Goal: Transaction & Acquisition: Purchase product/service

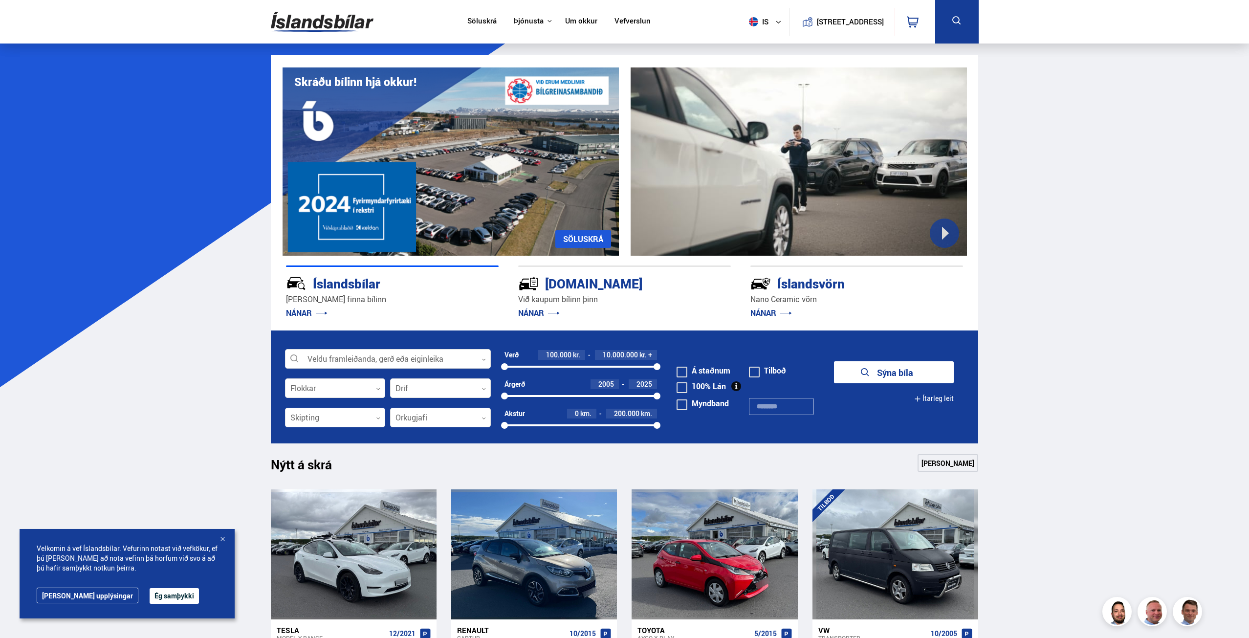
click at [576, 19] on link "Um okkur" at bounding box center [581, 22] width 32 height 10
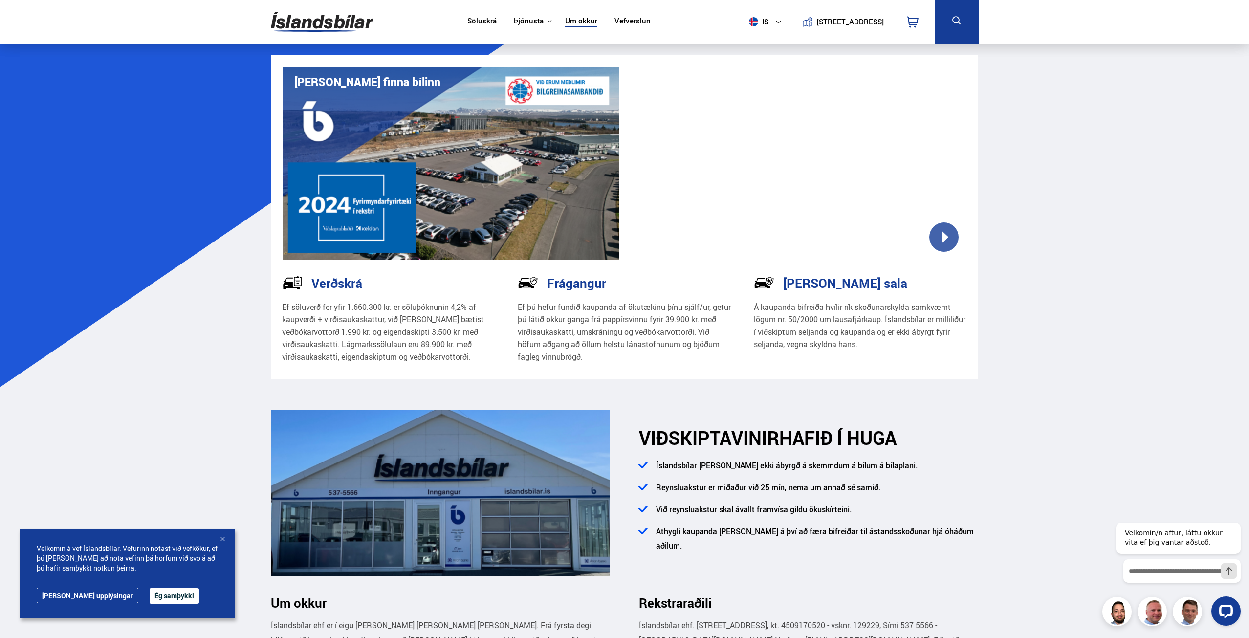
click at [470, 19] on link "Söluskrá" at bounding box center [481, 22] width 29 height 10
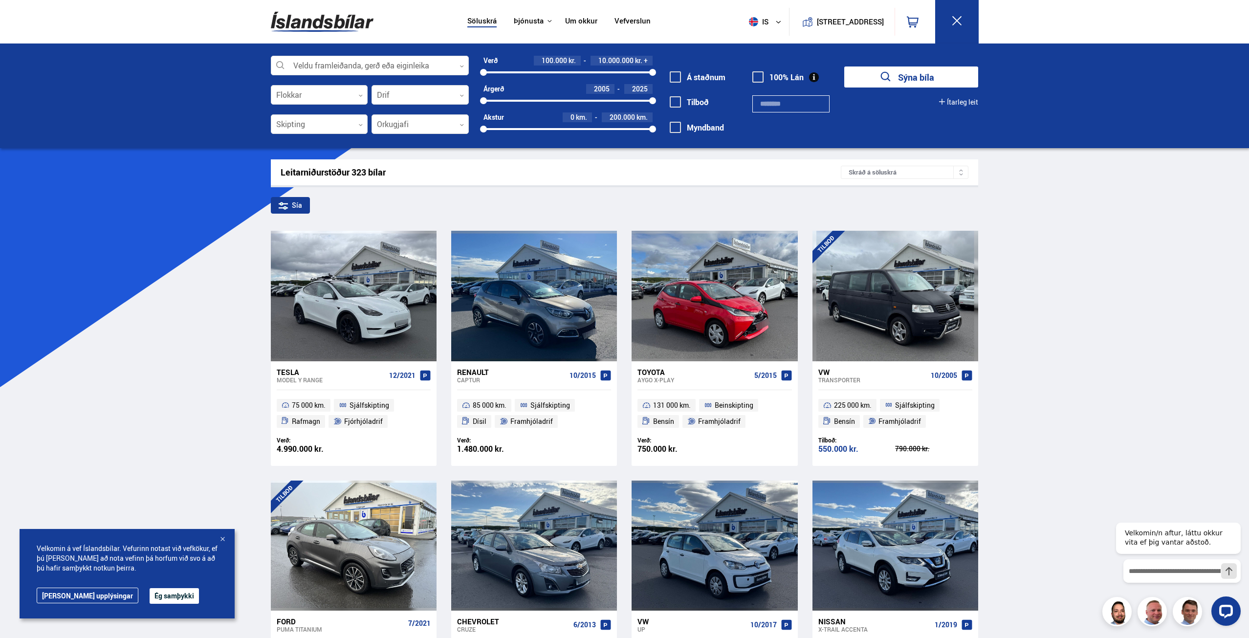
click at [306, 12] on img at bounding box center [322, 22] width 103 height 32
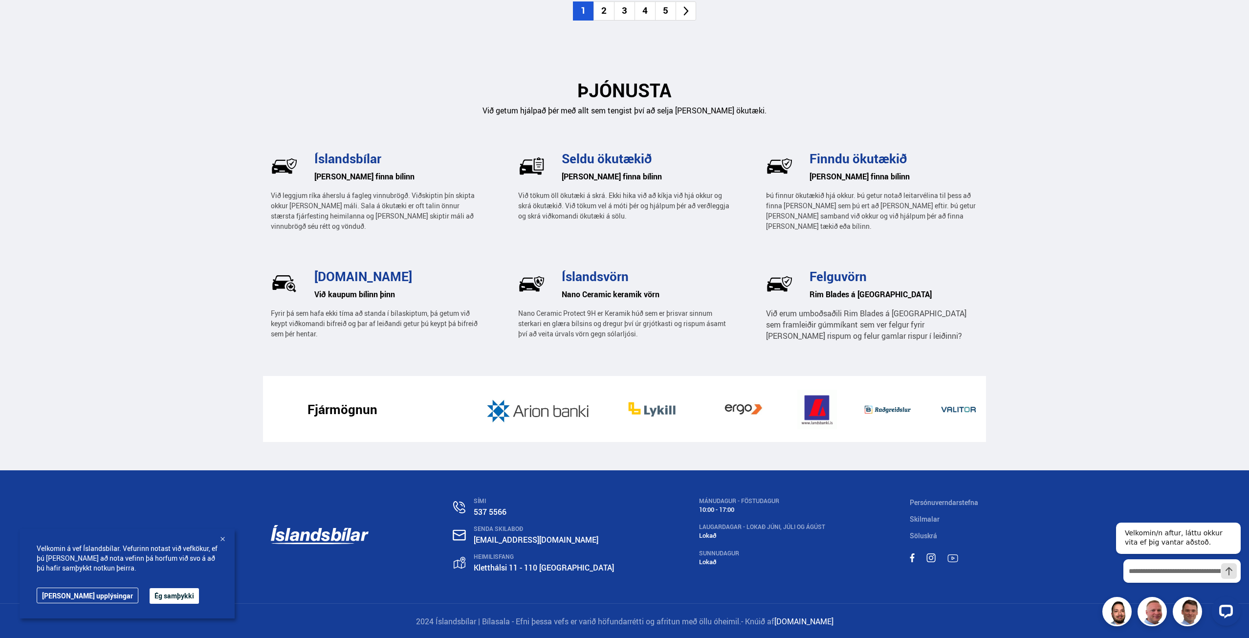
scroll to position [1326, 0]
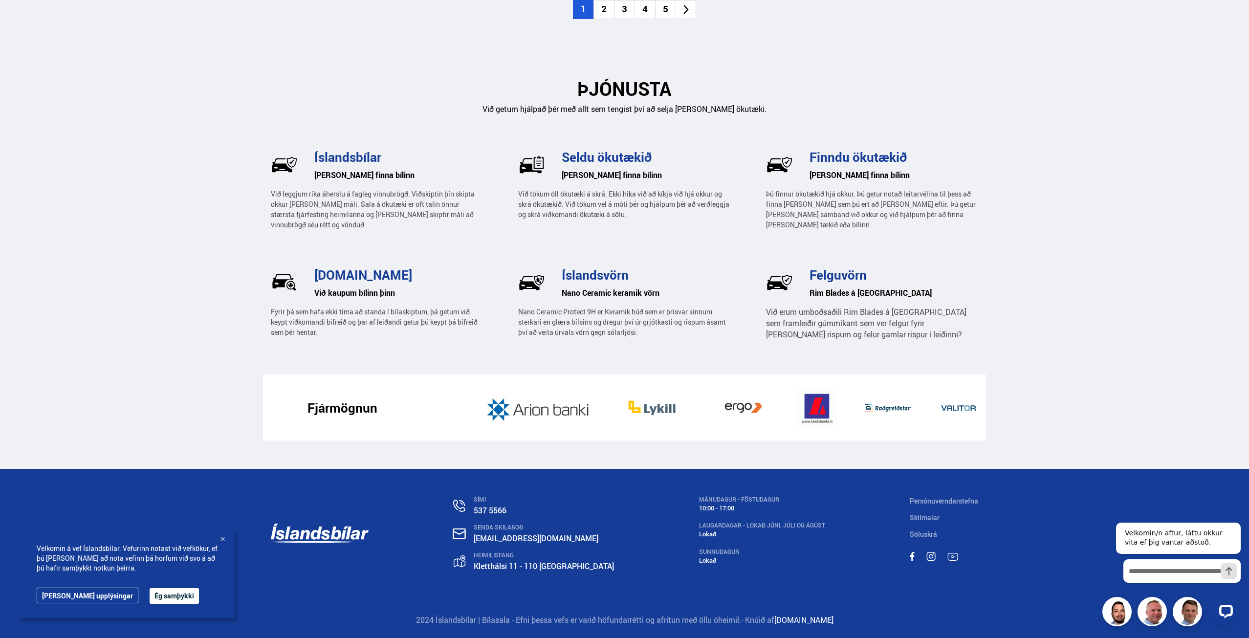
click at [923, 517] on link "Skilmalar" at bounding box center [925, 517] width 30 height 9
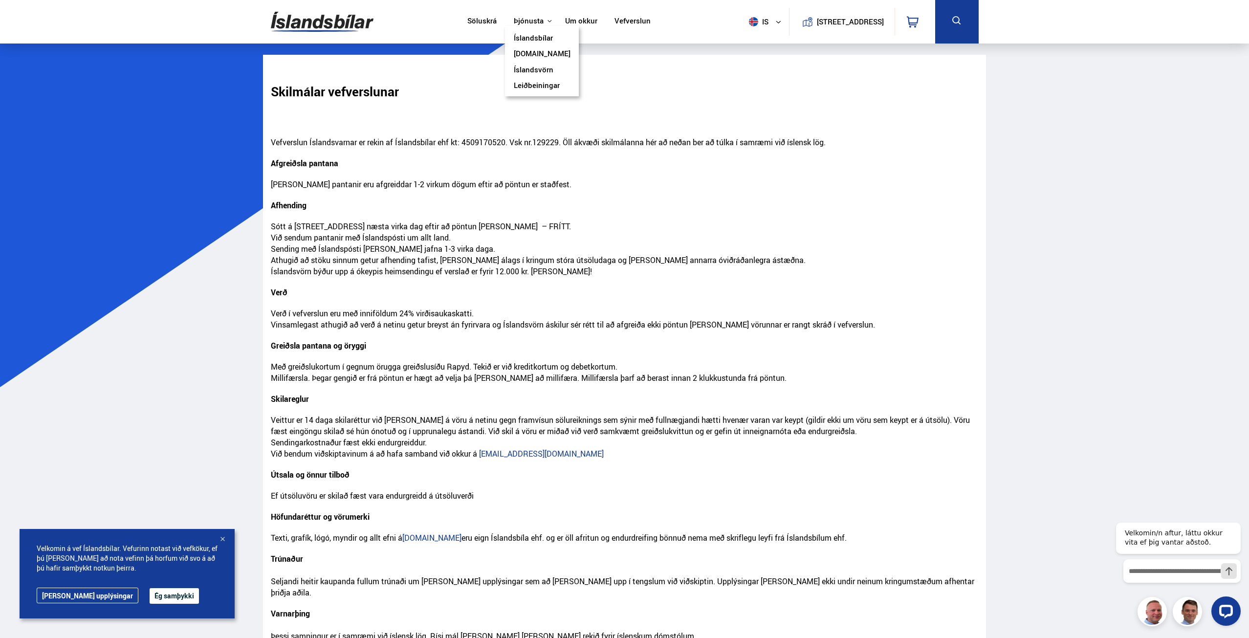
click at [532, 17] on button "Þjónusta" at bounding box center [529, 21] width 30 height 9
click at [532, 37] on link "Íslandsbílar" at bounding box center [533, 39] width 39 height 10
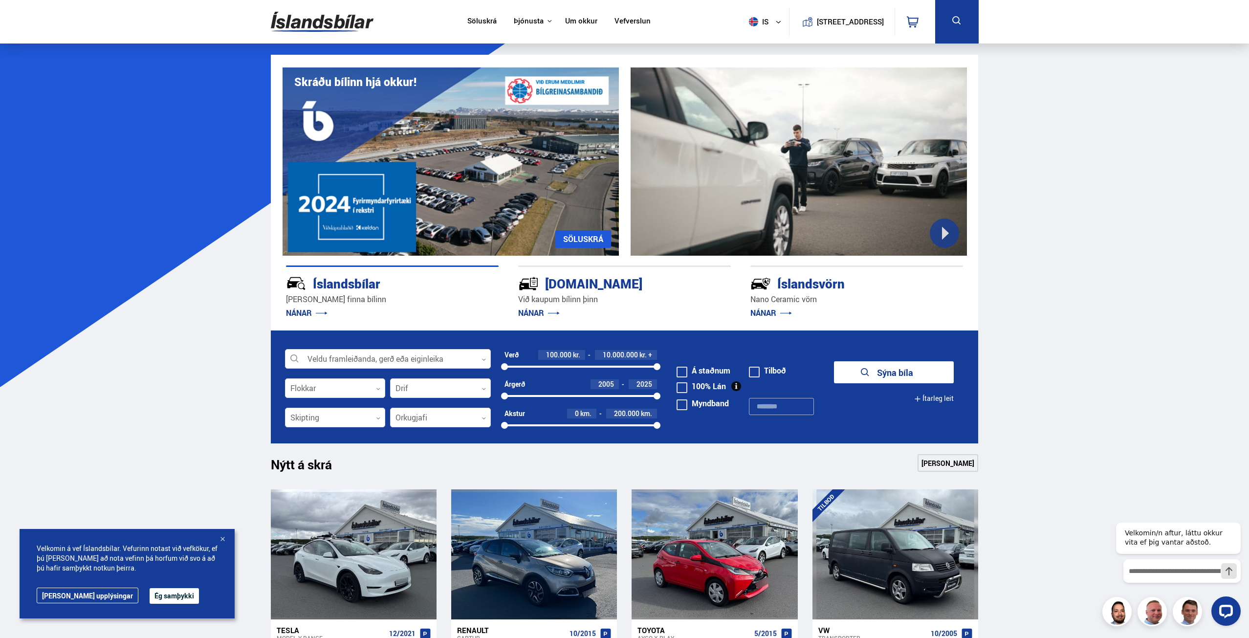
click at [532, 14] on nav "Söluskrá Þjónusta Íslandsbílar [DOMAIN_NAME] Íslandsvörn Leiðbeiningar Um okkur…" at bounding box center [559, 22] width 201 height 44
click at [524, 86] on link "Leiðbeiningar" at bounding box center [537, 86] width 46 height 10
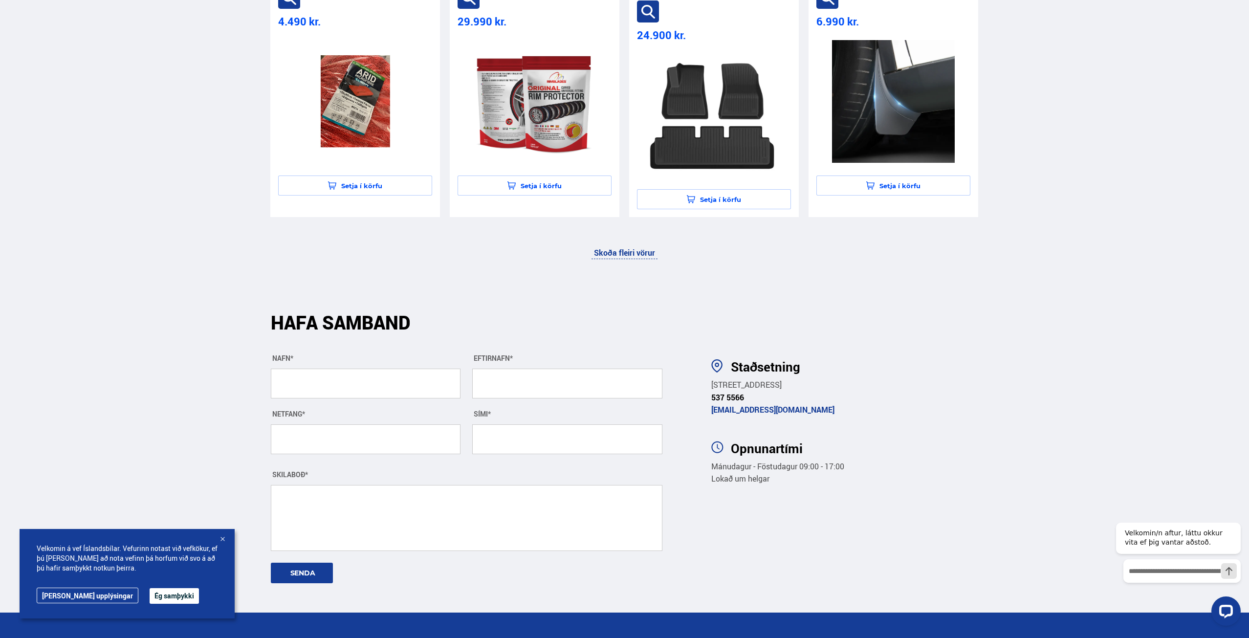
scroll to position [2351, 0]
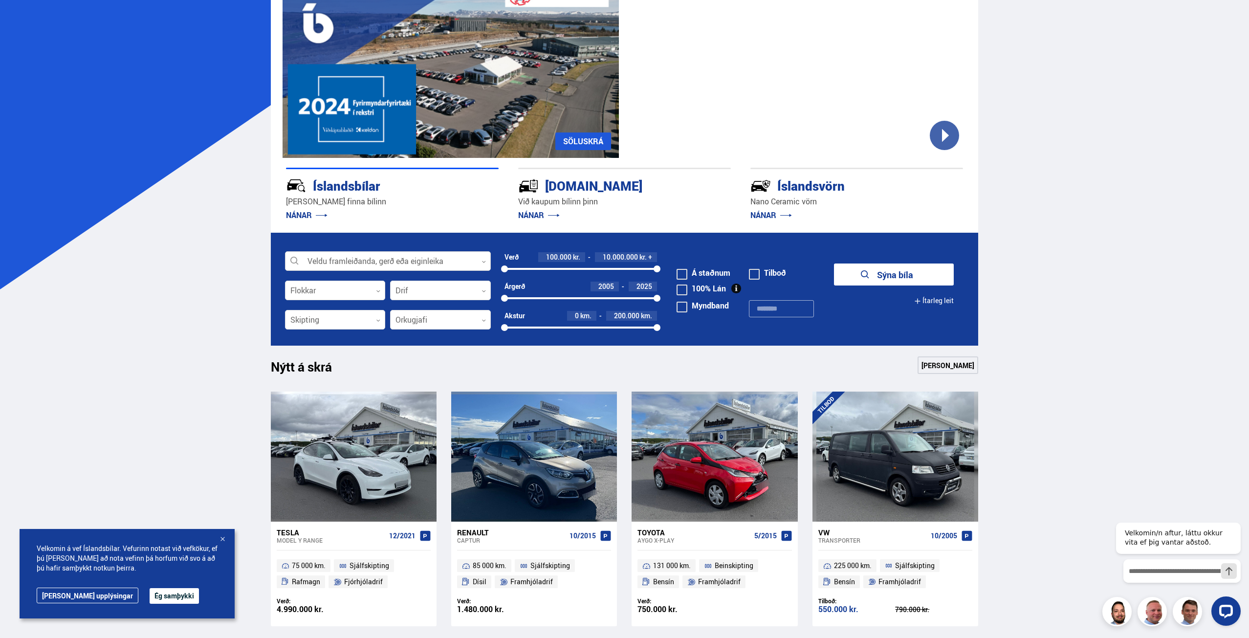
click at [401, 261] on div at bounding box center [388, 262] width 206 height 20
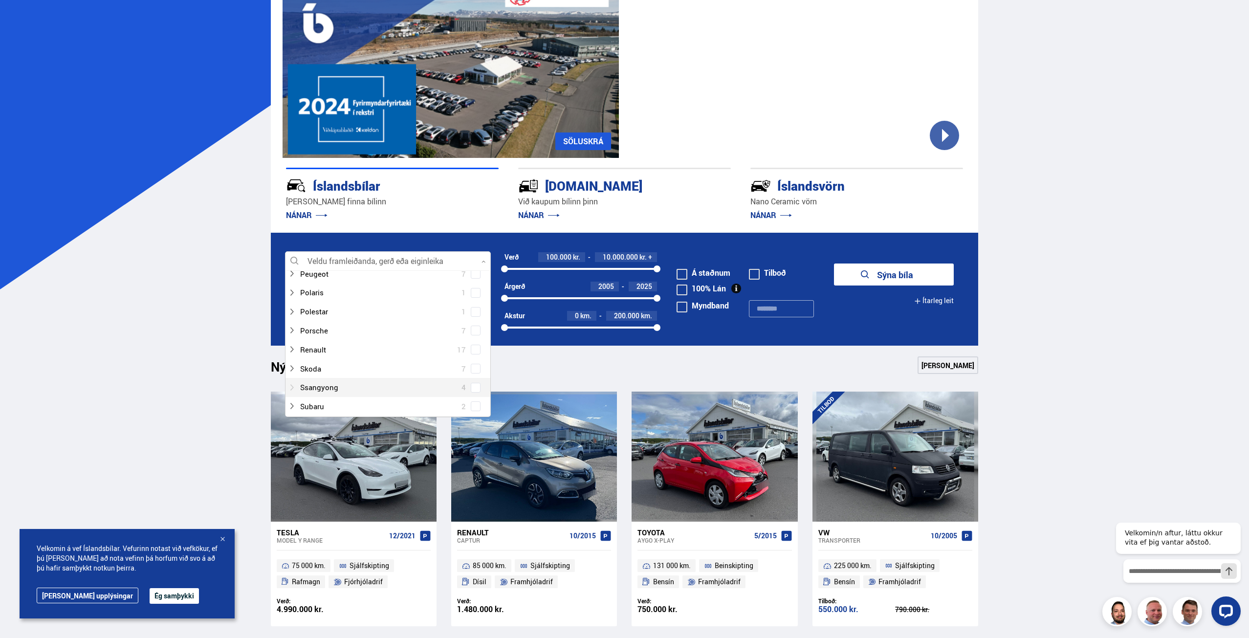
scroll to position [587, 0]
click at [474, 413] on span at bounding box center [476, 412] width 4 height 4
click at [915, 277] on button "Sýna 31 bíla" at bounding box center [894, 275] width 120 height 22
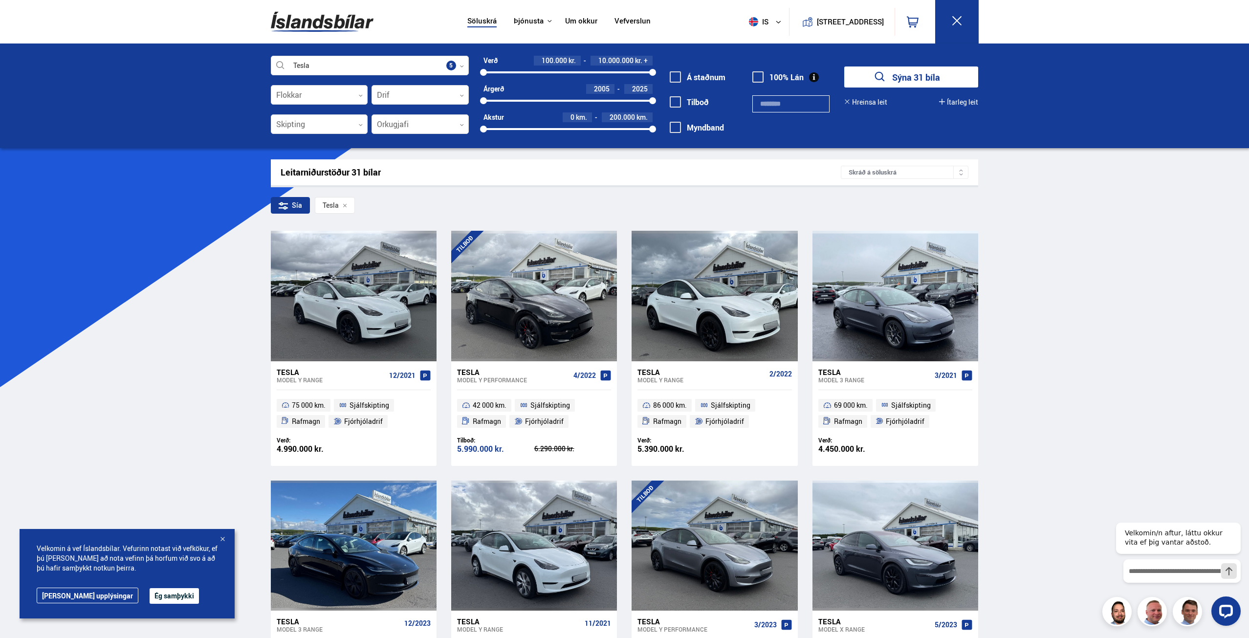
drag, startPoint x: 648, startPoint y: 128, endPoint x: 582, endPoint y: 126, distance: 66.1
click at [578, 127] on div "0 200000" at bounding box center [568, 129] width 169 height 9
drag, startPoint x: 576, startPoint y: 127, endPoint x: 526, endPoint y: 129, distance: 50.9
click at [526, 129] on div at bounding box center [525, 129] width 7 height 7
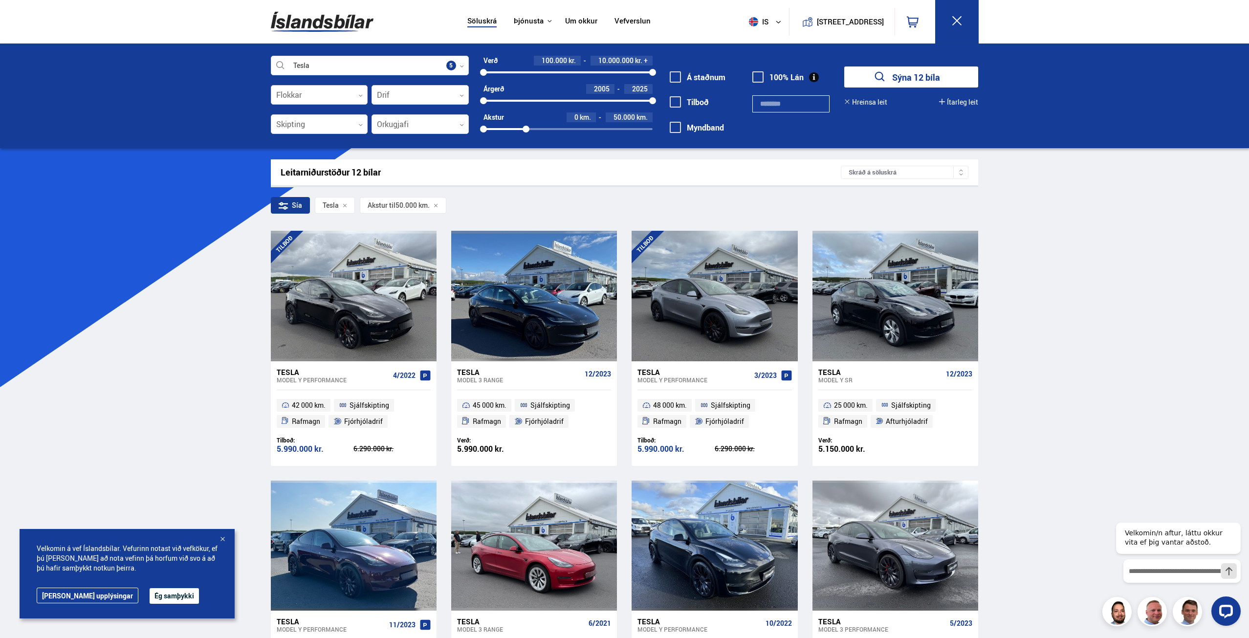
click at [338, 94] on div at bounding box center [319, 96] width 97 height 20
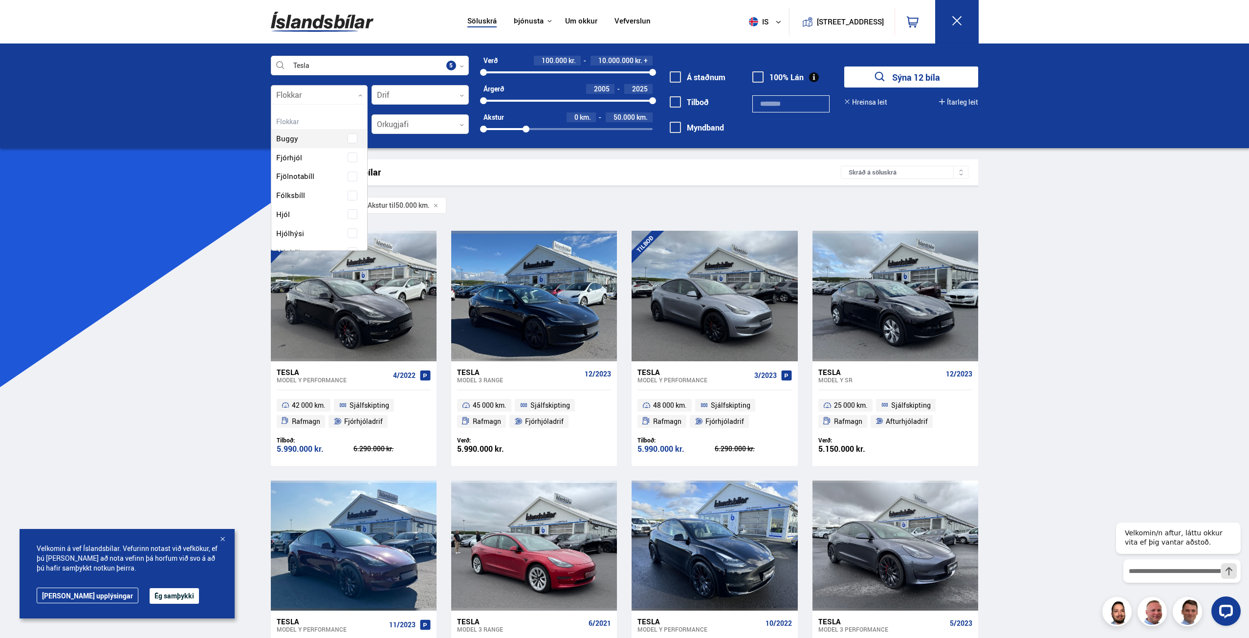
scroll to position [146, 93]
click at [338, 95] on div at bounding box center [319, 96] width 97 height 20
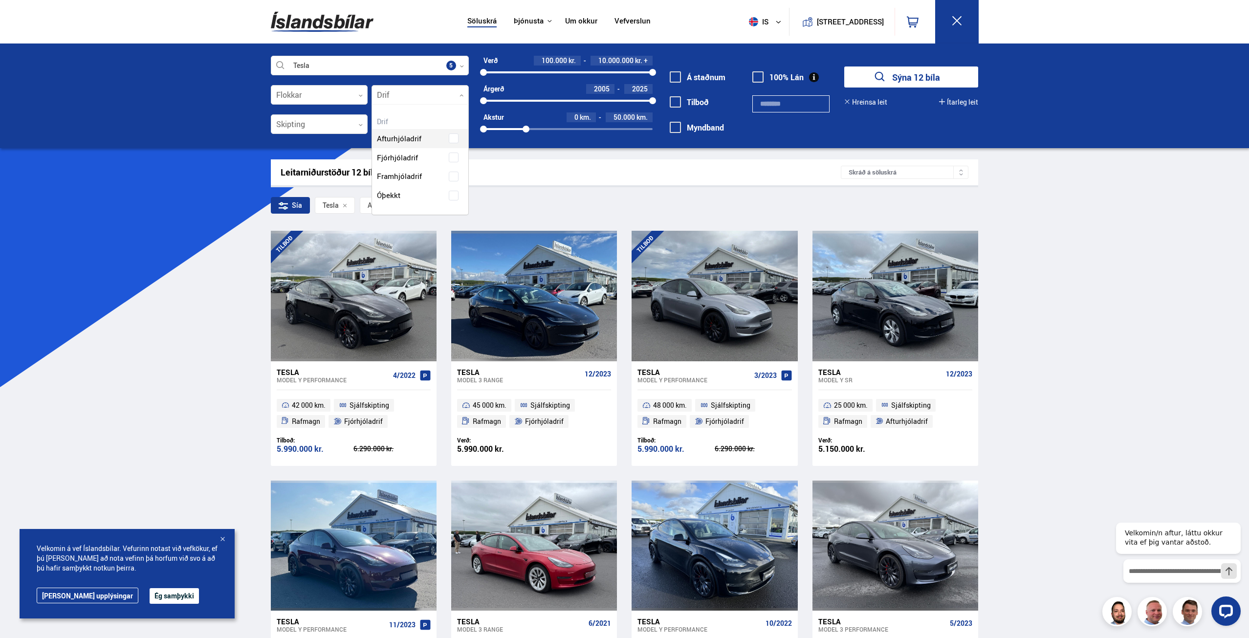
click at [424, 101] on div at bounding box center [420, 96] width 97 height 20
click at [451, 157] on div "Afturhjóladrif Fjórhjóladrif Framhjóladrif Óþekkt" at bounding box center [420, 178] width 96 height 90
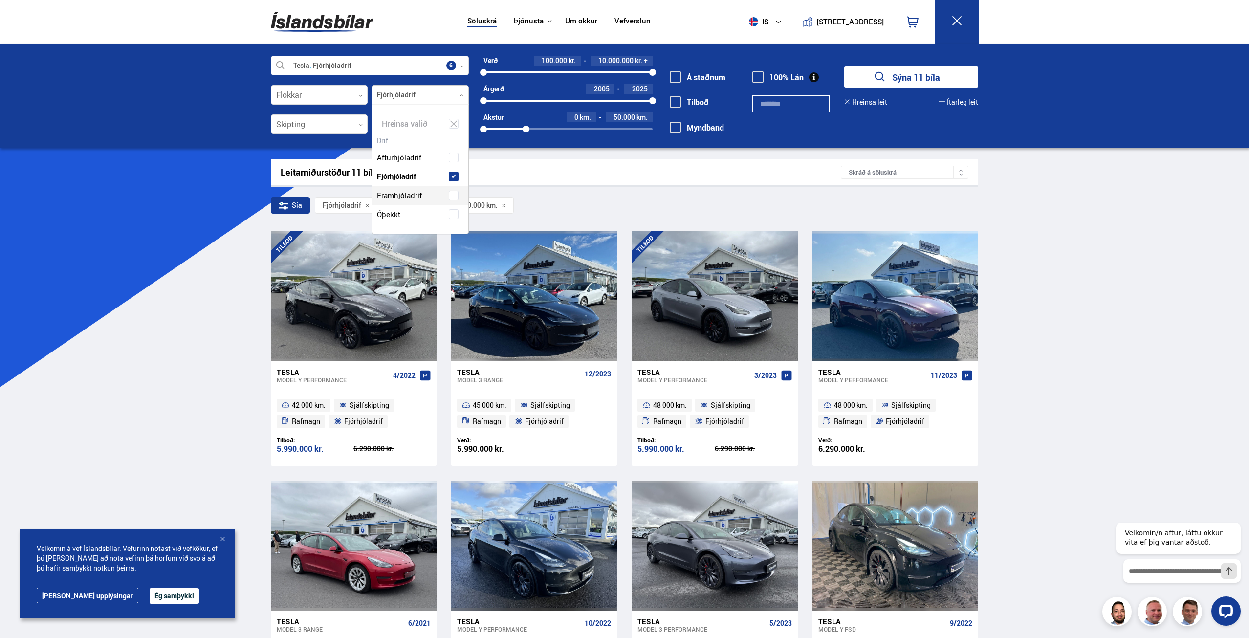
click at [1115, 321] on div "Söluskrá Þjónusta Íslandsbílar Kaupumbila.is Íslandsvörn Leiðbeiningar Um okkur…" at bounding box center [624, 581] width 1249 height 1163
click at [410, 122] on div at bounding box center [420, 125] width 97 height 20
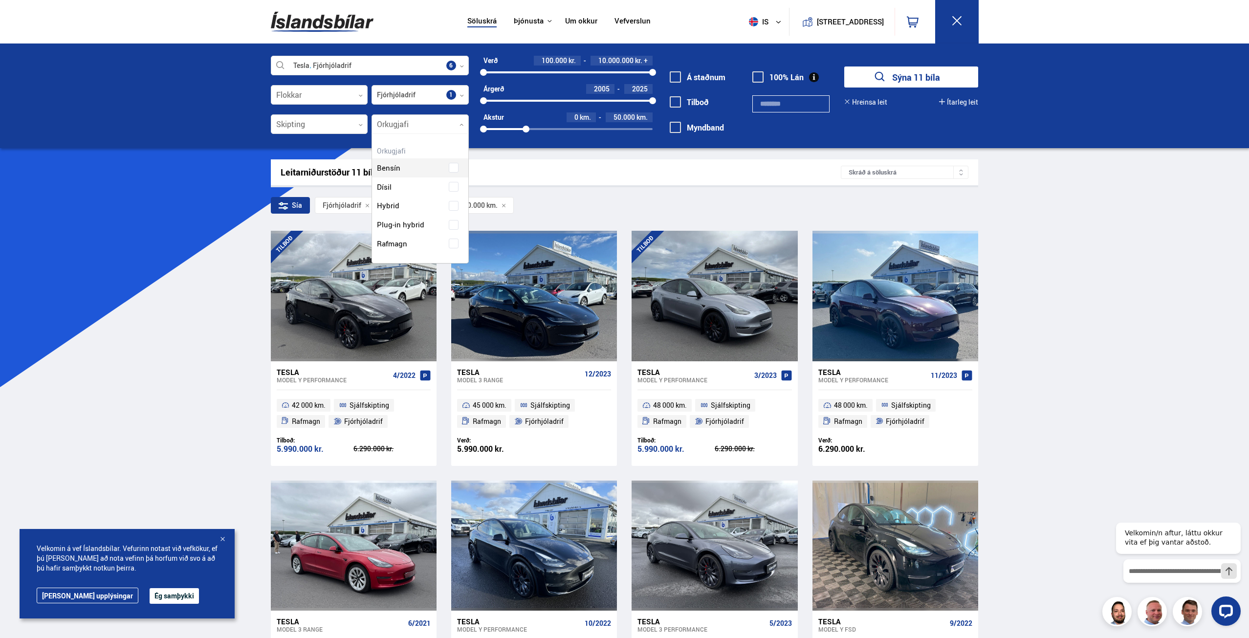
scroll to position [129, 96]
click at [707, 173] on div "Leitarniðurstöður 11 bílar" at bounding box center [561, 172] width 561 height 10
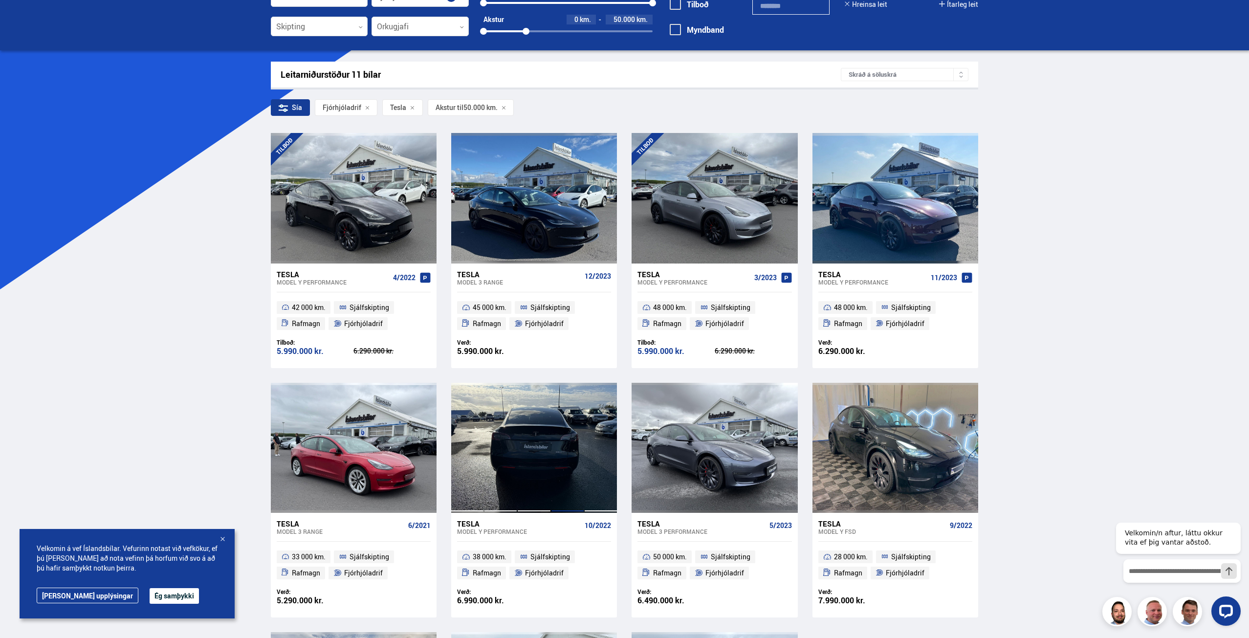
scroll to position [147, 0]
